Goal: Check status: Check status

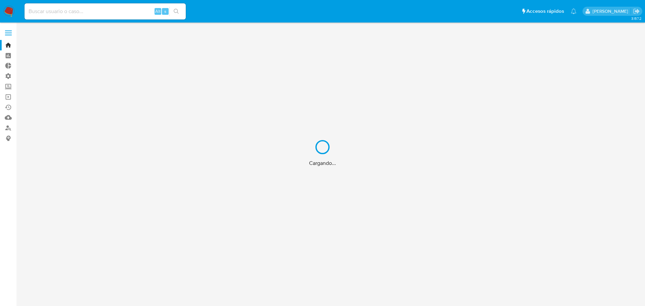
click at [9, 88] on div "Cargando..." at bounding box center [322, 153] width 645 height 306
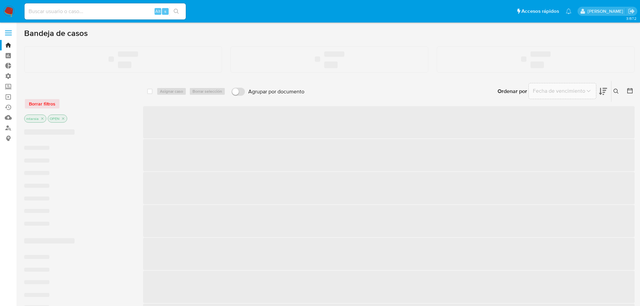
click at [9, 88] on label "Screening" at bounding box center [40, 86] width 80 height 10
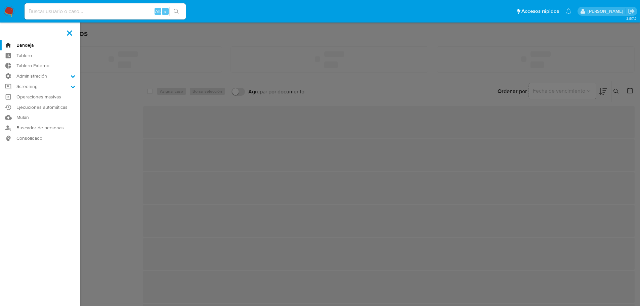
click at [0, 0] on input "Screening" at bounding box center [0, 0] width 0 height 0
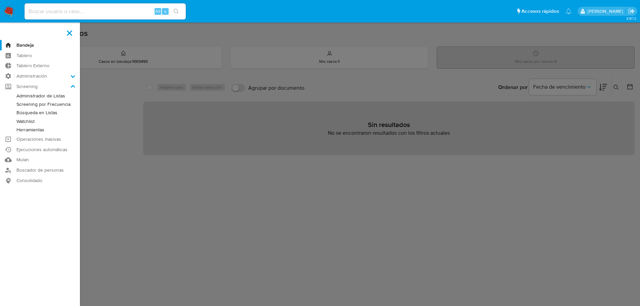
click at [20, 95] on link "Administrador de Listas" at bounding box center [40, 96] width 80 height 8
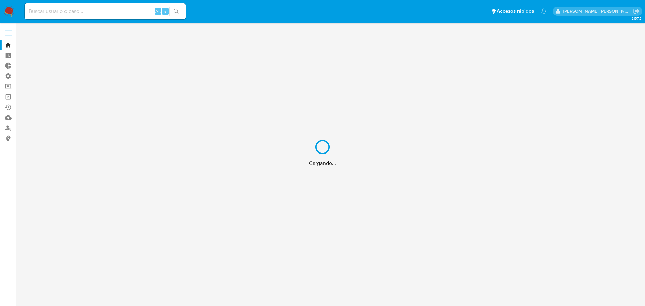
click at [99, 14] on div "Cargando..." at bounding box center [322, 153] width 645 height 306
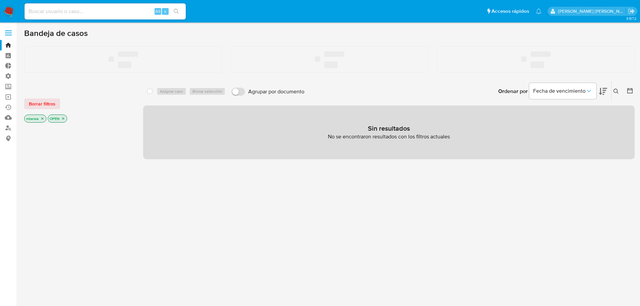
click at [99, 14] on input at bounding box center [105, 11] width 161 height 9
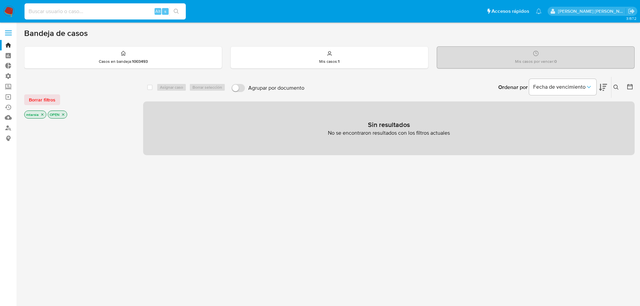
paste input "2671183890"
type input "2671183890"
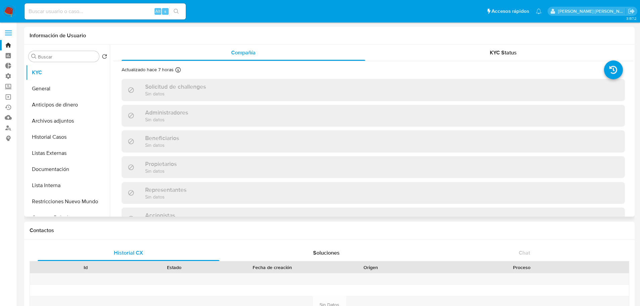
select select "10"
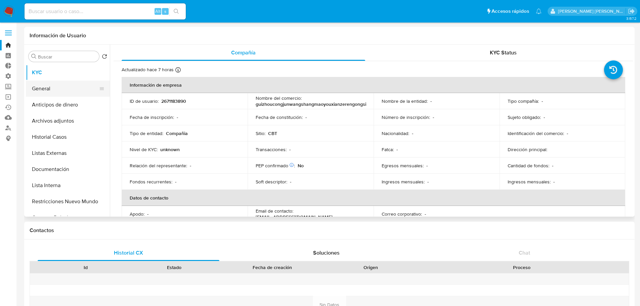
click at [56, 88] on button "General" at bounding box center [65, 89] width 79 height 16
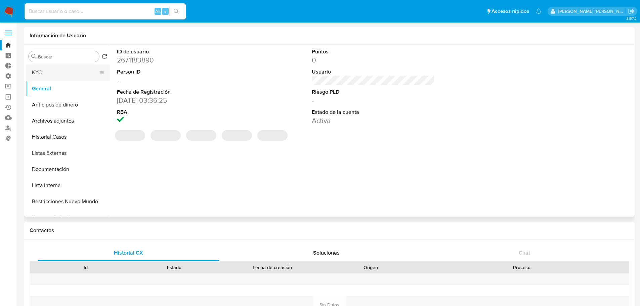
click at [63, 72] on button "KYC" at bounding box center [65, 73] width 79 height 16
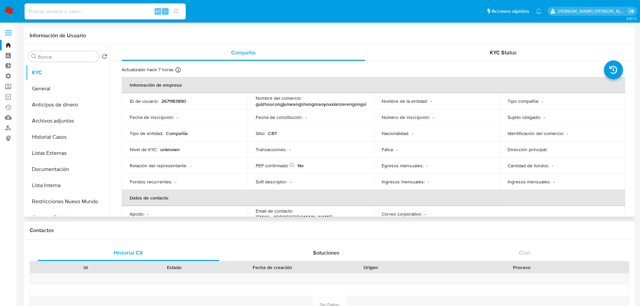
click at [183, 100] on p "2671183890" at bounding box center [173, 101] width 25 height 6
copy p "2671183890"
click at [76, 93] on button "General" at bounding box center [65, 89] width 79 height 16
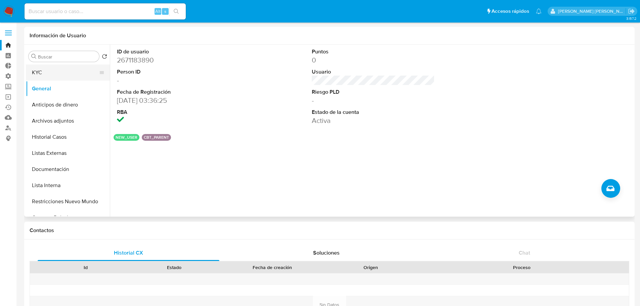
click at [73, 71] on button "KYC" at bounding box center [65, 73] width 79 height 16
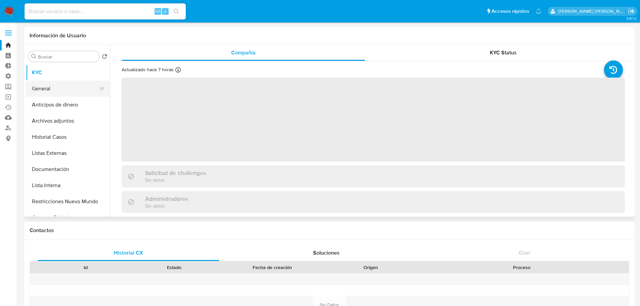
click at [73, 88] on button "General" at bounding box center [65, 89] width 79 height 16
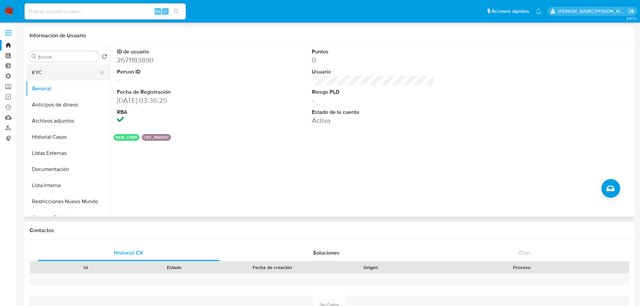
click at [72, 72] on button "KYC" at bounding box center [65, 73] width 79 height 16
